Goal: Book appointment/travel/reservation

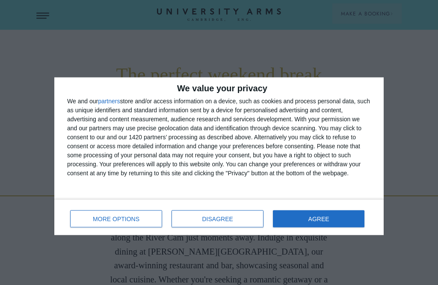
scroll to position [291, 0]
click at [228, 213] on button "DISAGREE" at bounding box center [218, 218] width 92 height 17
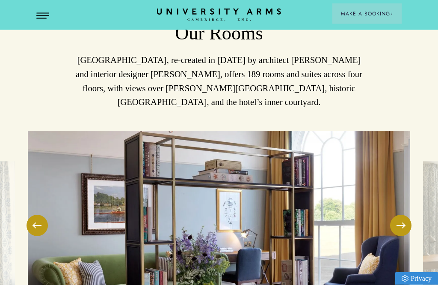
scroll to position [1074, 0]
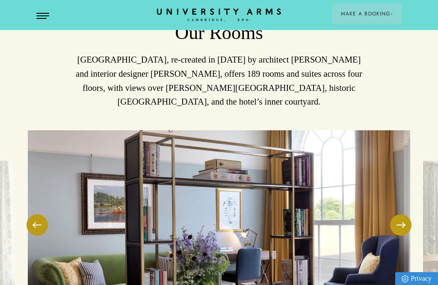
click at [32, 224] on button at bounding box center [37, 224] width 21 height 21
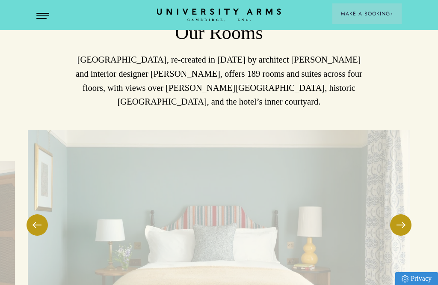
click at [37, 225] on button at bounding box center [37, 224] width 21 height 21
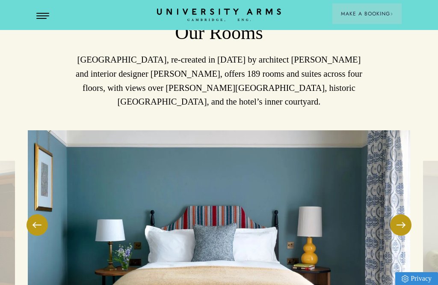
click at [36, 222] on button at bounding box center [37, 224] width 21 height 21
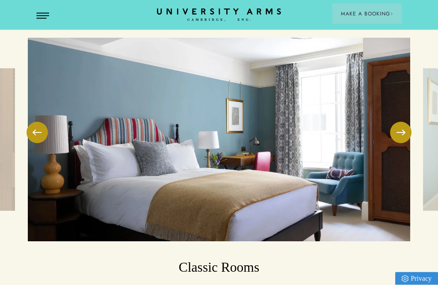
scroll to position [1143, 0]
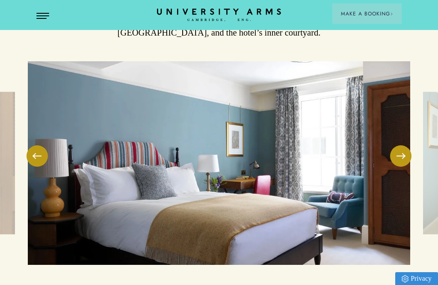
click at [401, 155] on span at bounding box center [401, 155] width 9 height 1
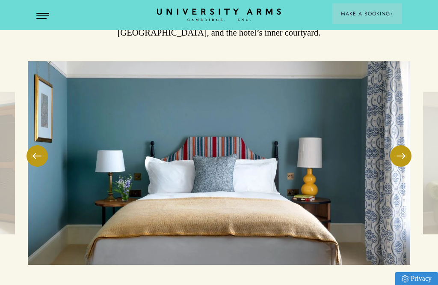
click at [400, 155] on span at bounding box center [401, 155] width 9 height 1
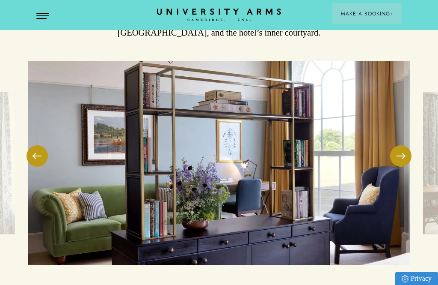
click at [404, 155] on span at bounding box center [401, 155] width 9 height 1
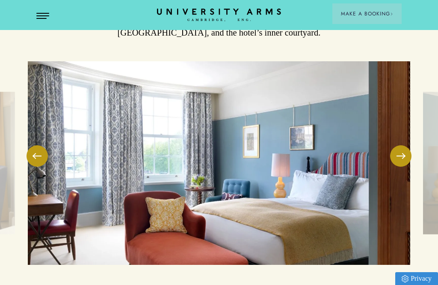
click at [400, 155] on span at bounding box center [401, 155] width 9 height 1
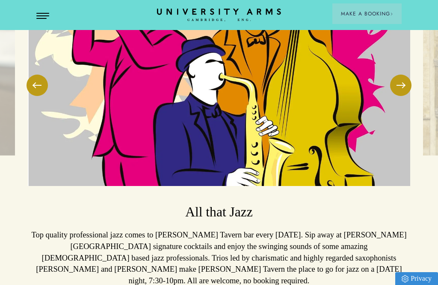
scroll to position [1980, 0]
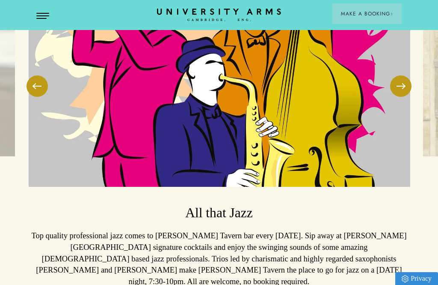
click at [398, 75] on button at bounding box center [400, 85] width 21 height 21
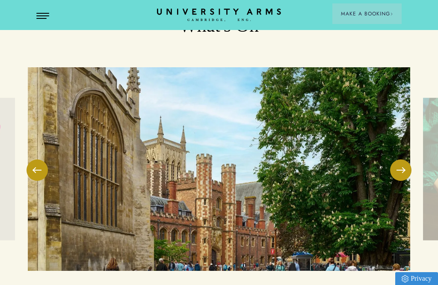
scroll to position [1895, 0]
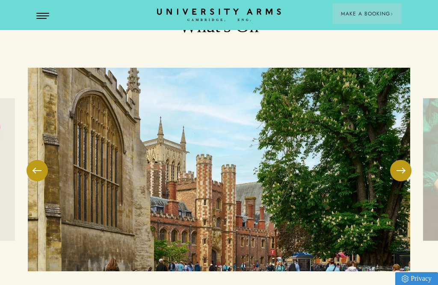
click at [402, 160] on button at bounding box center [400, 170] width 21 height 21
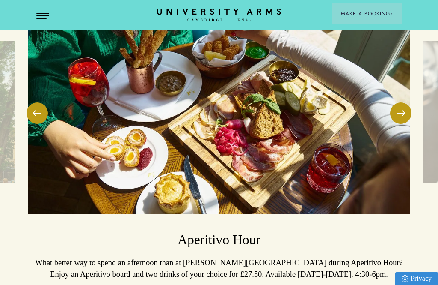
scroll to position [1954, 0]
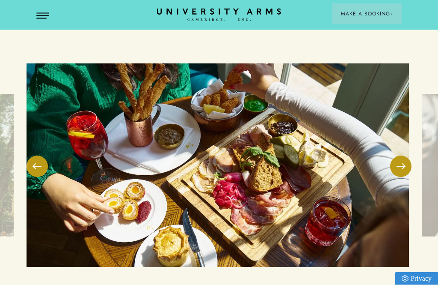
click at [401, 156] on button at bounding box center [400, 166] width 21 height 21
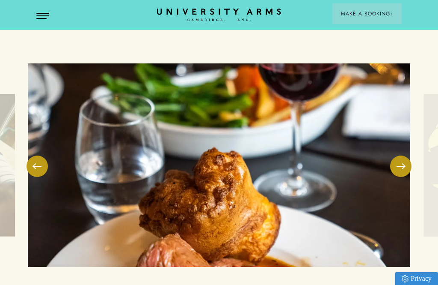
scroll to position [1892, 0]
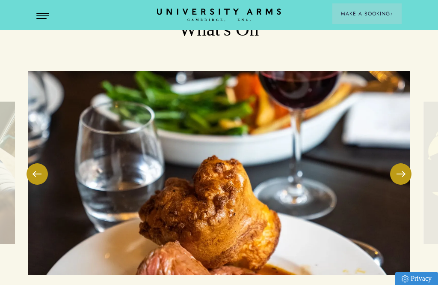
click at [403, 173] on span at bounding box center [401, 173] width 9 height 1
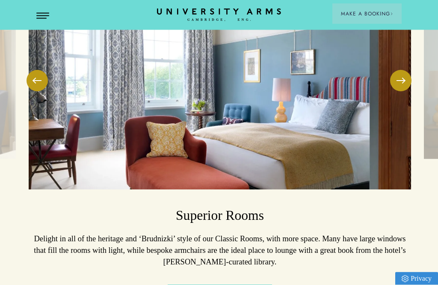
scroll to position [1217, 0]
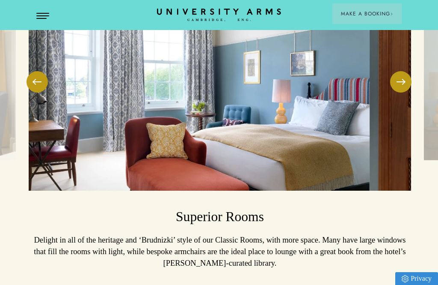
click at [399, 80] on button at bounding box center [400, 81] width 21 height 21
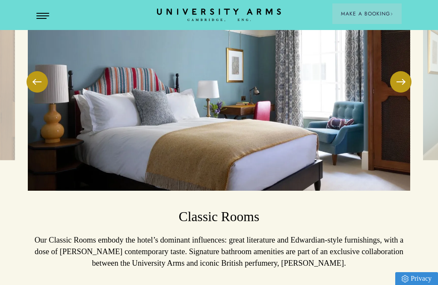
click at [404, 78] on button at bounding box center [400, 81] width 21 height 21
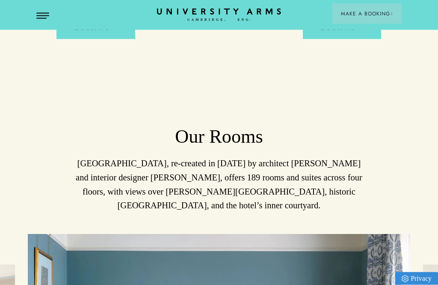
scroll to position [966, 0]
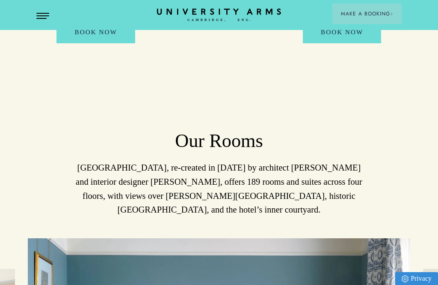
click at [42, 19] on button "Open Menu" at bounding box center [42, 16] width 13 height 7
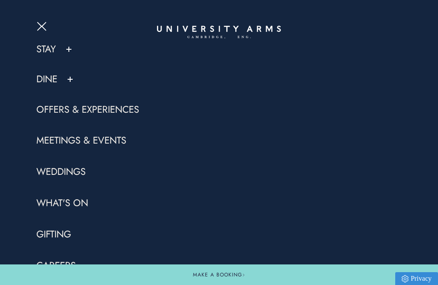
click at [65, 83] on div "Dine" at bounding box center [87, 79] width 103 height 13
click at [47, 82] on link "Dine" at bounding box center [46, 79] width 21 height 13
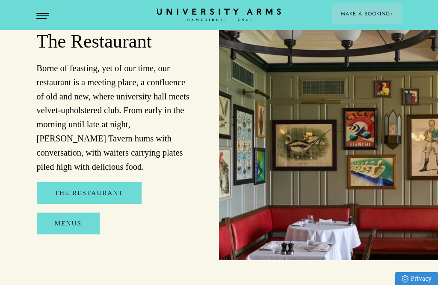
scroll to position [836, 0]
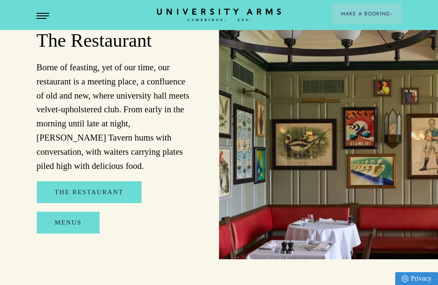
click at [69, 211] on link "Menus" at bounding box center [68, 222] width 63 height 22
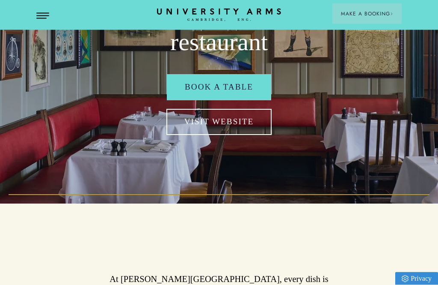
scroll to position [0, 0]
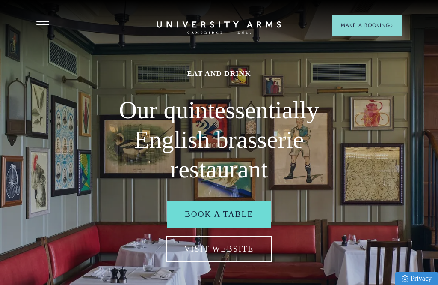
click at [43, 21] on span "Open Menu" at bounding box center [46, 21] width 6 height 1
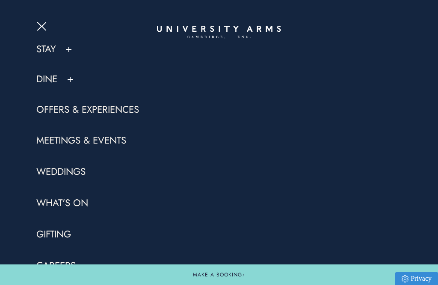
click at [134, 104] on link "Offers & Experiences" at bounding box center [87, 109] width 103 height 13
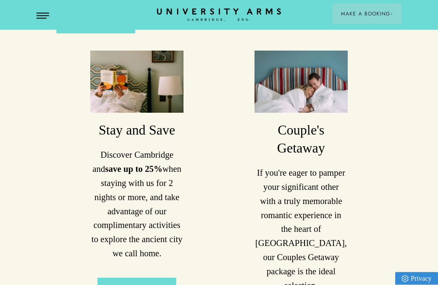
scroll to position [496, 0]
click at [157, 277] on link "Book Now" at bounding box center [137, 288] width 78 height 22
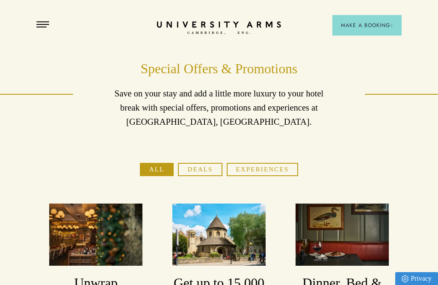
click at [203, 167] on button "Deals" at bounding box center [200, 169] width 44 height 13
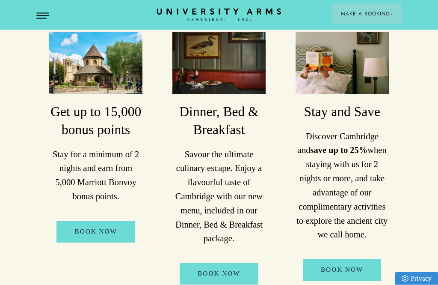
scroll to position [172, 0]
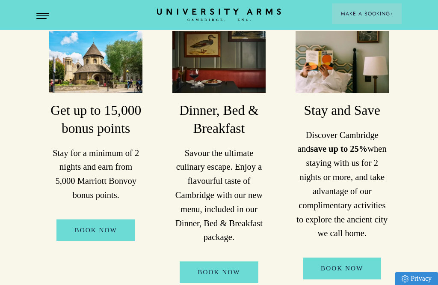
click at [351, 265] on link "Book Now" at bounding box center [342, 268] width 78 height 22
